Goal: Transaction & Acquisition: Purchase product/service

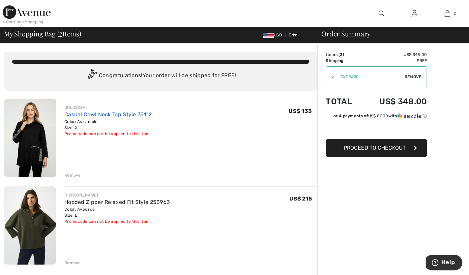
click at [121, 113] on link "Casual Cowl Neck Top Style 75112" at bounding box center [108, 114] width 88 height 6
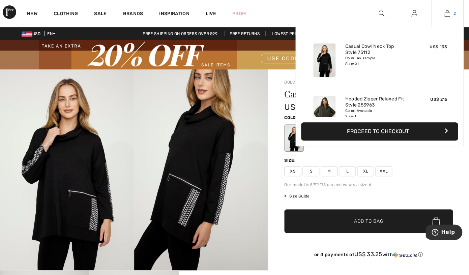
click at [448, 12] on img at bounding box center [447, 13] width 6 height 8
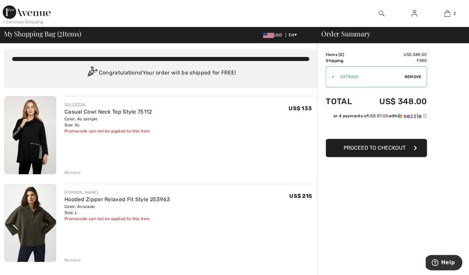
scroll to position [3, 0]
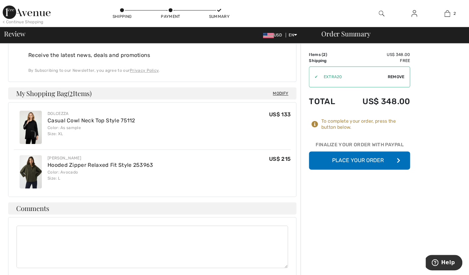
scroll to position [202, 0]
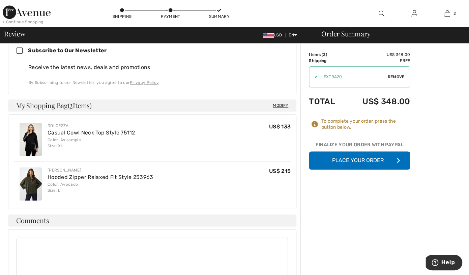
click at [384, 162] on button "Place Your Order" at bounding box center [359, 160] width 101 height 18
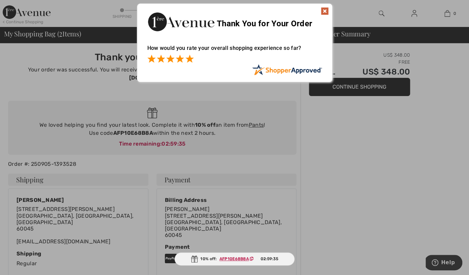
click at [190, 59] on span at bounding box center [189, 59] width 8 height 8
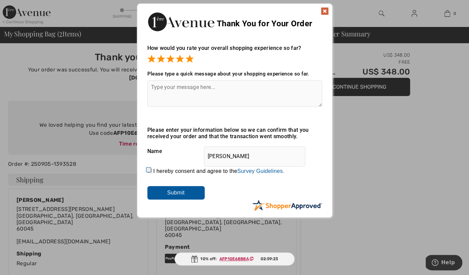
click at [194, 197] on input "Submit" at bounding box center [175, 192] width 57 height 13
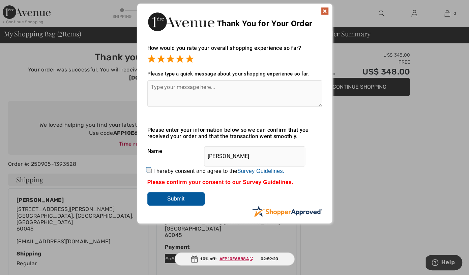
click at [219, 197] on div "Please enter your information below so we can confirm that you received your or…" at bounding box center [234, 166] width 175 height 79
click at [149, 173] on input "I hereby consent and agree to the By submitting a review, you grant permission …" at bounding box center [149, 171] width 4 height 4
checkbox input "true"
click at [165, 201] on input "Submit" at bounding box center [175, 198] width 57 height 13
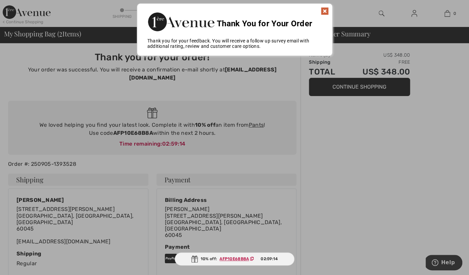
click at [325, 10] on img at bounding box center [325, 11] width 8 height 8
